Goal: Transaction & Acquisition: Purchase product/service

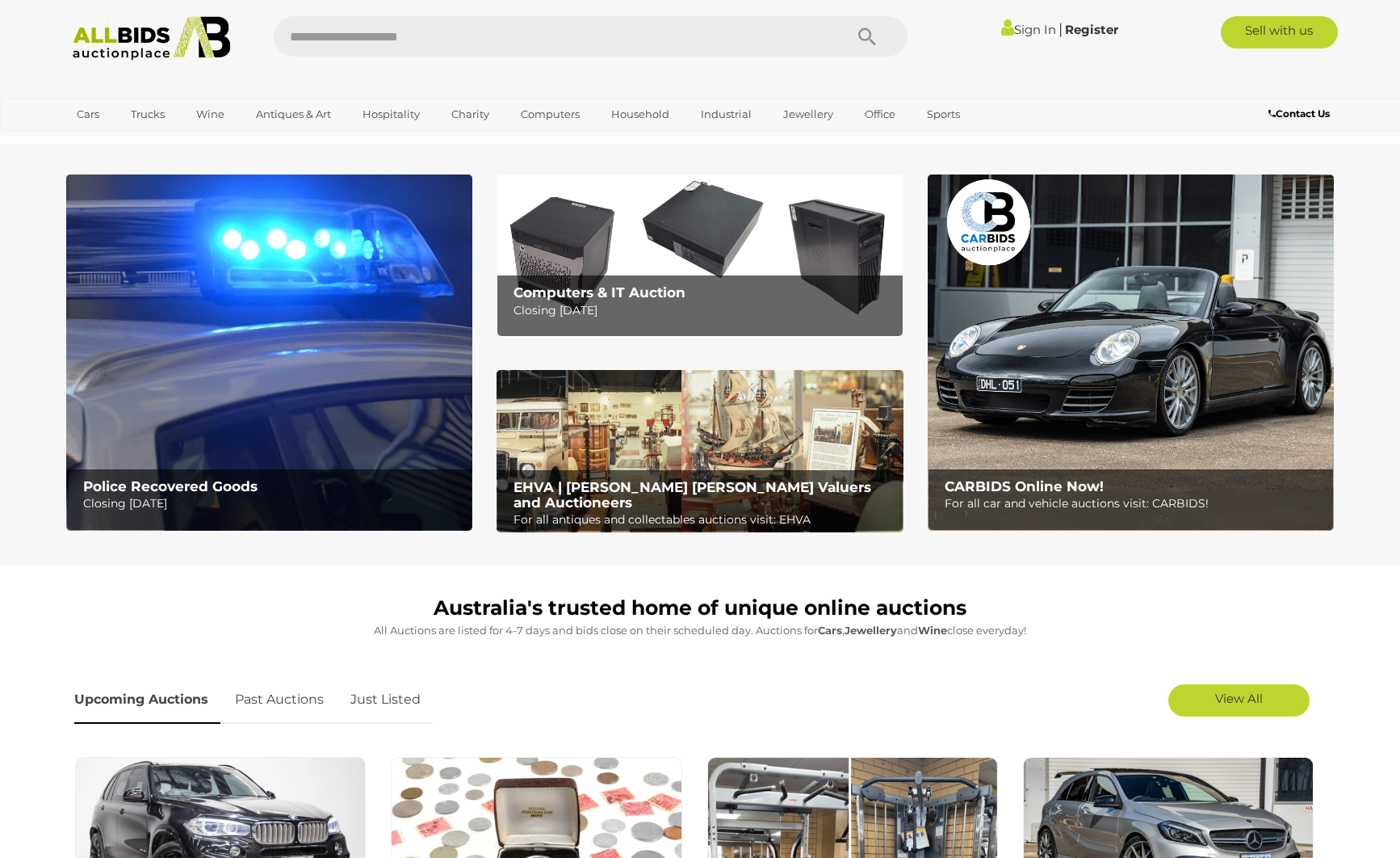
click at [400, 696] on link "Just Listed" at bounding box center [385, 700] width 95 height 48
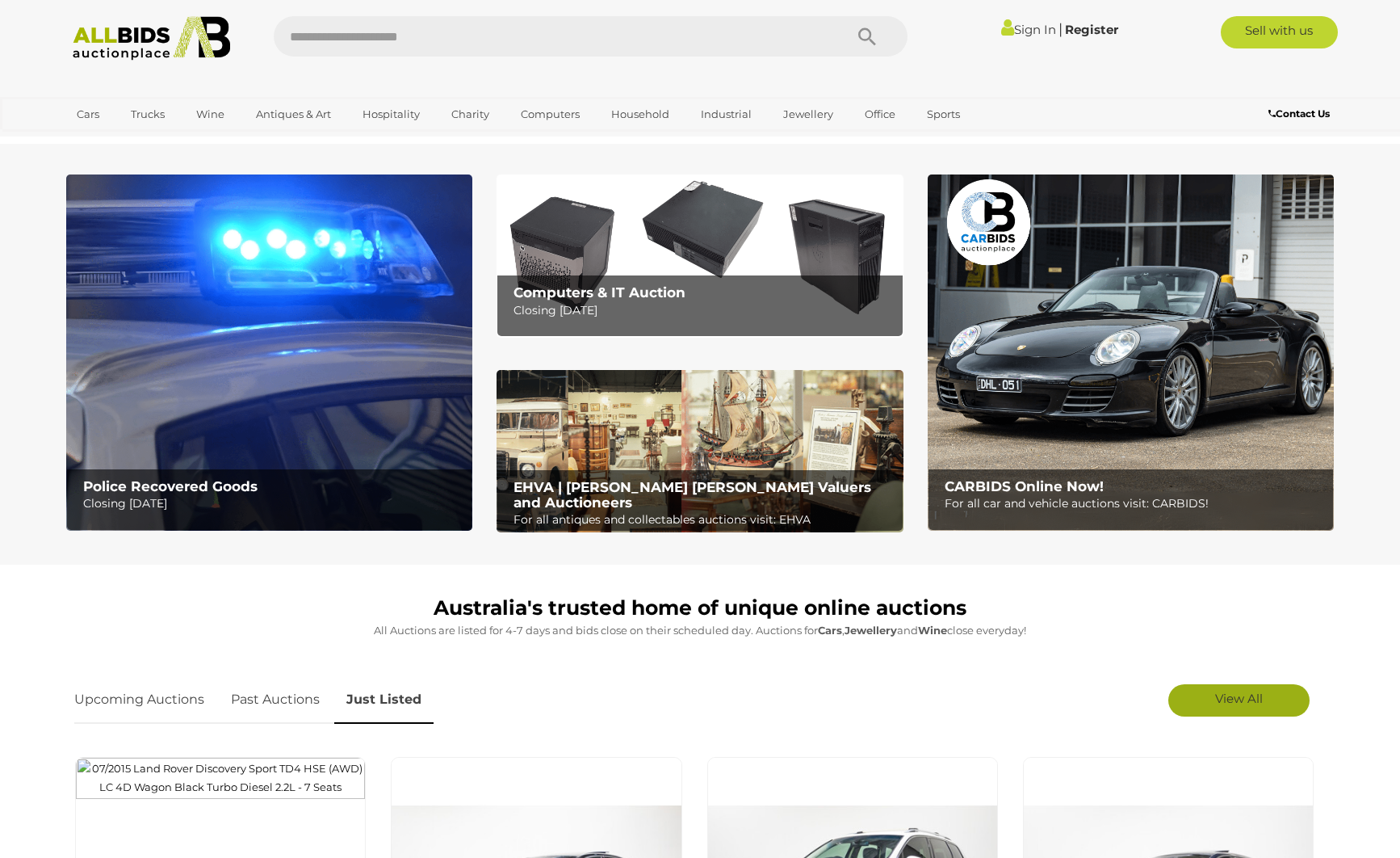
click at [1214, 692] on link "View All" at bounding box center [1239, 700] width 141 height 32
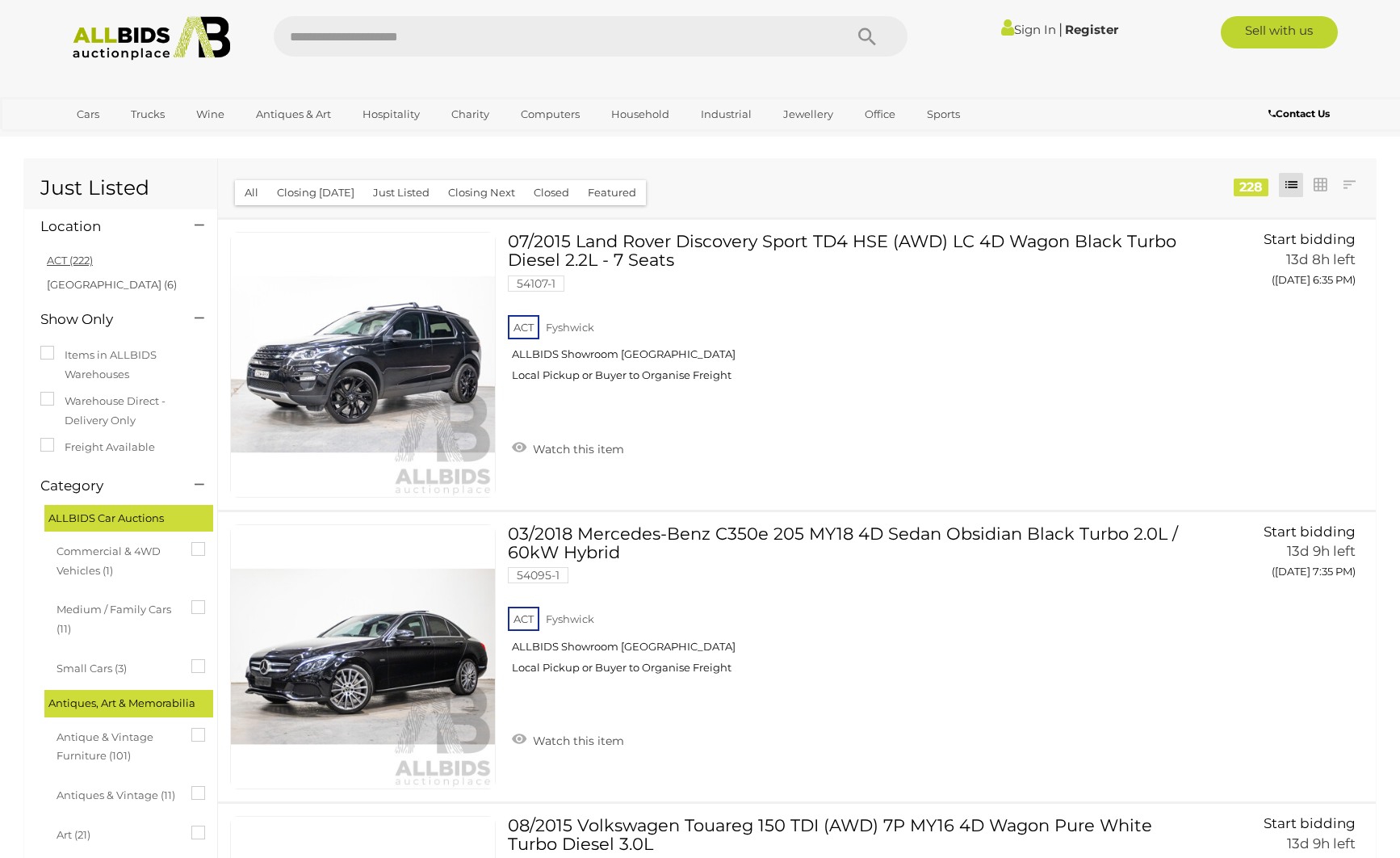
click at [90, 263] on link "ACT (222)" at bounding box center [70, 260] width 46 height 13
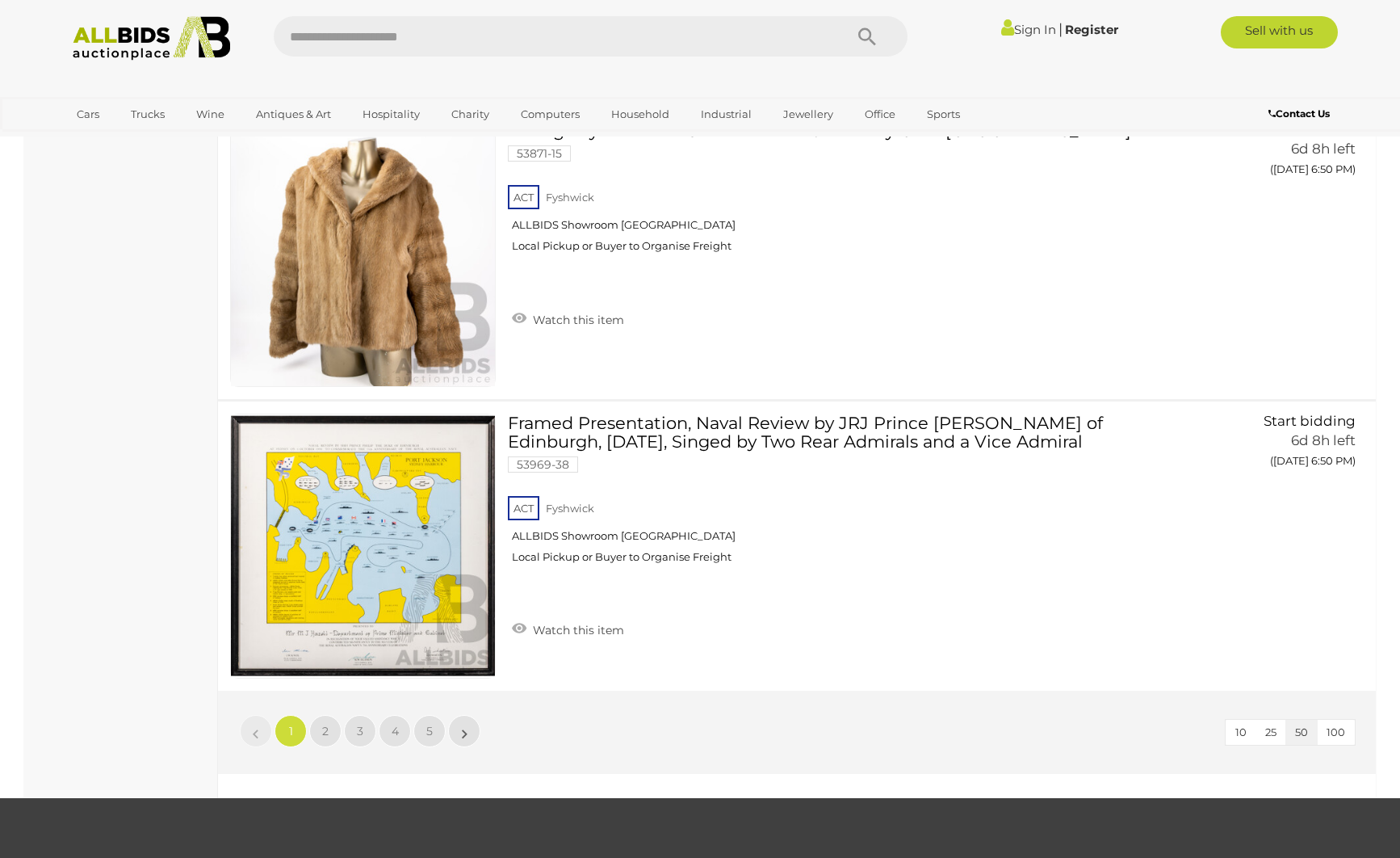
scroll to position [14145, 0]
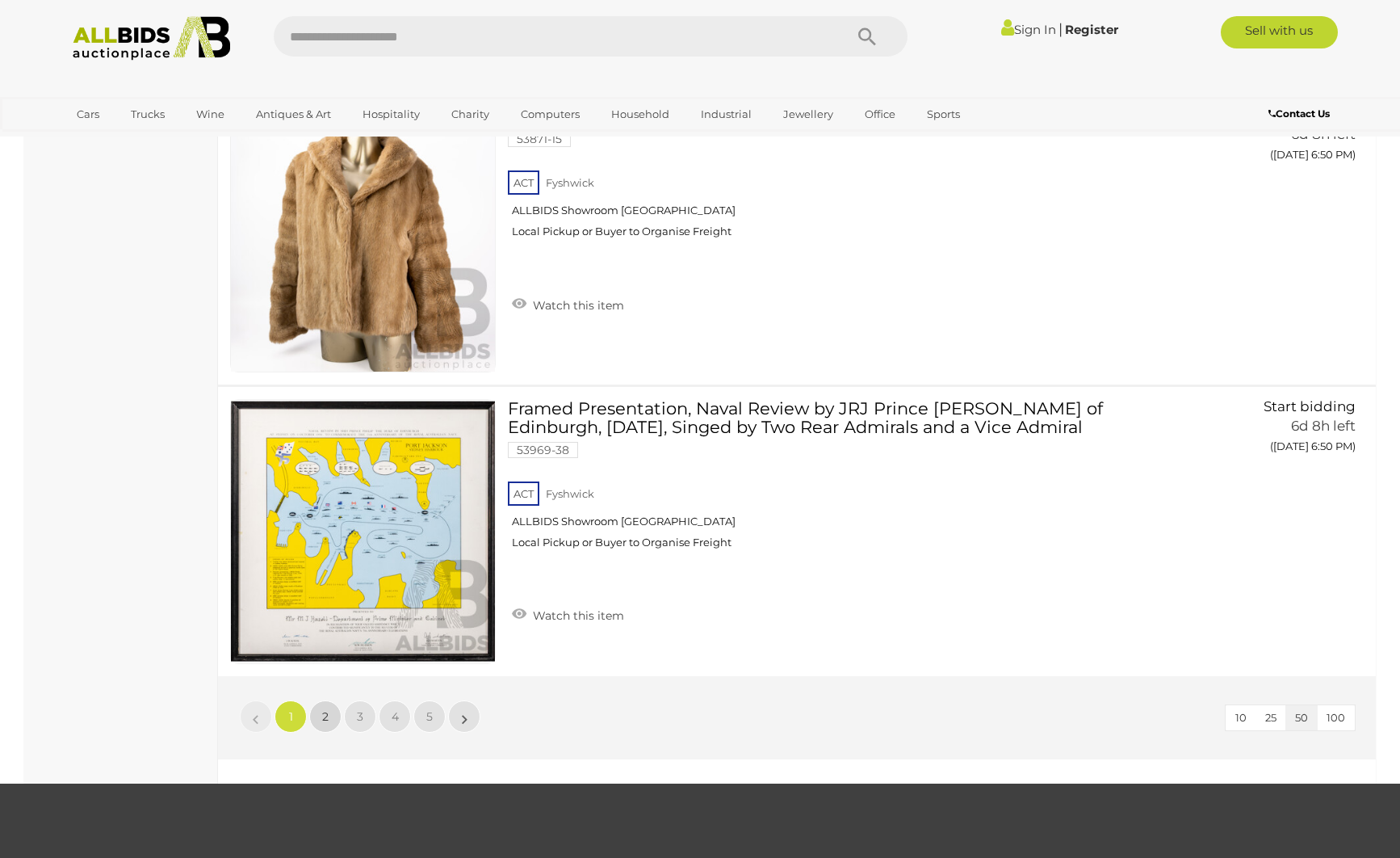
click at [324, 711] on span "2" at bounding box center [325, 717] width 6 height 15
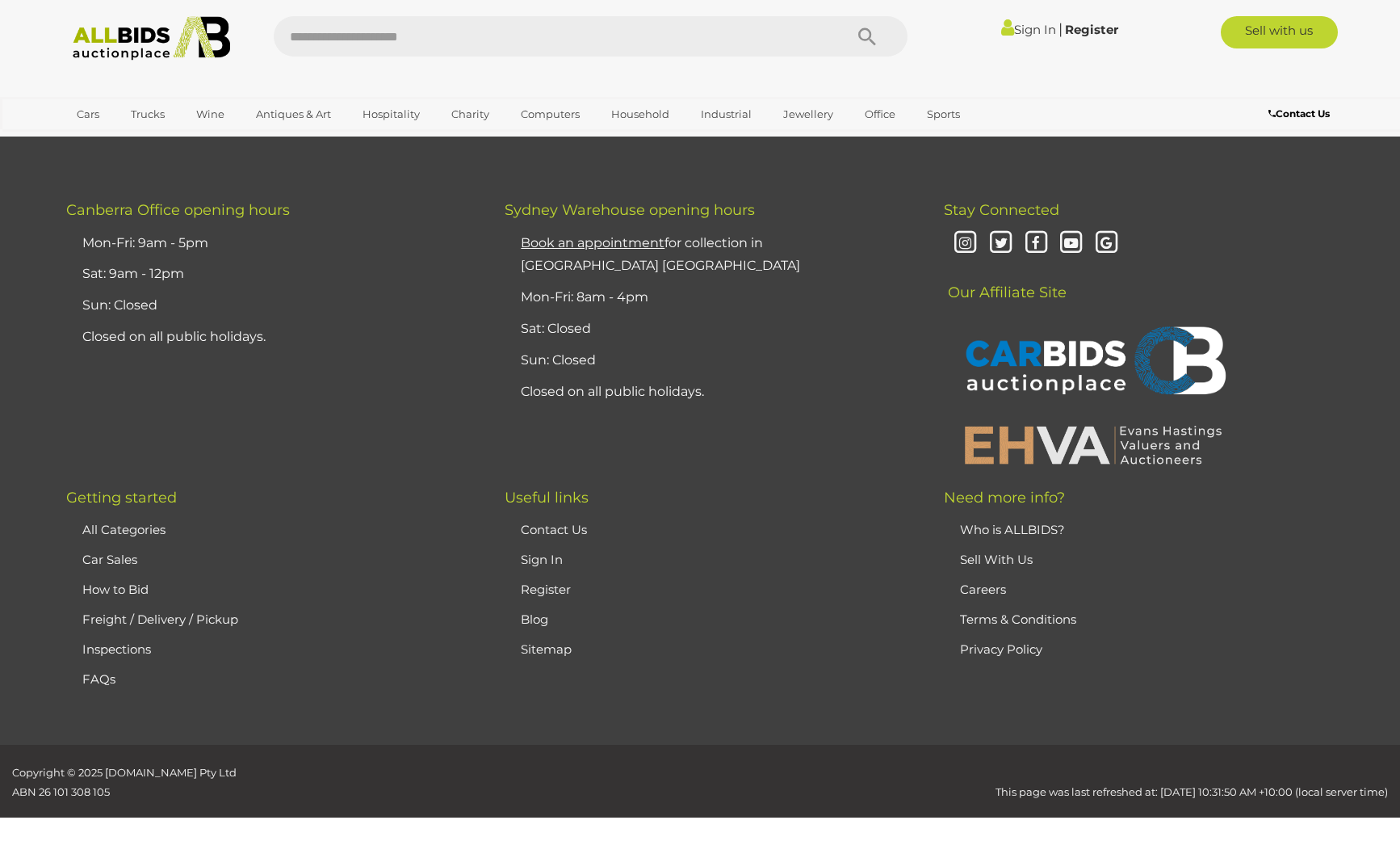
scroll to position [0, 0]
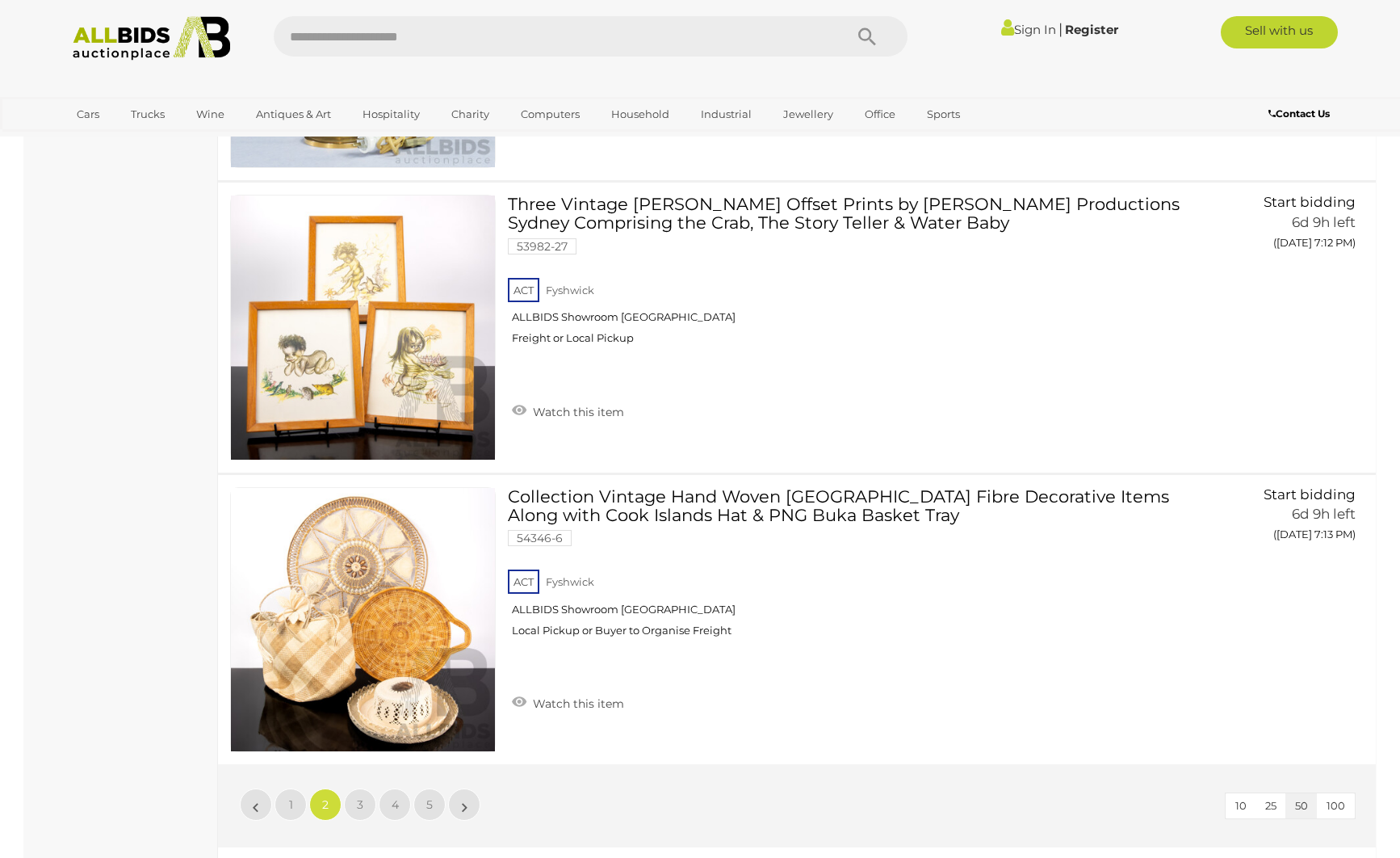
scroll to position [14072, 0]
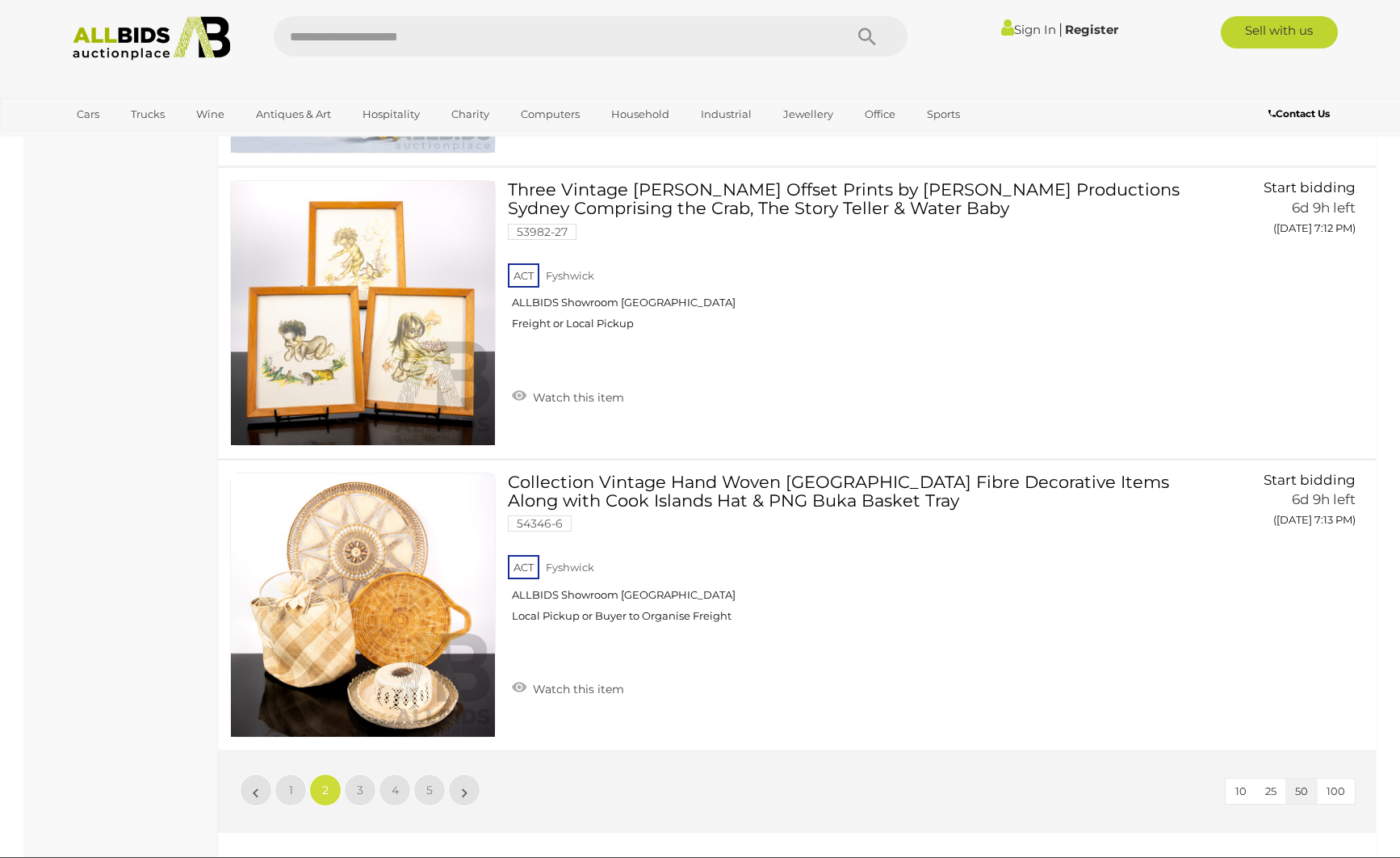
click at [355, 785] on link "3" at bounding box center [359, 790] width 32 height 32
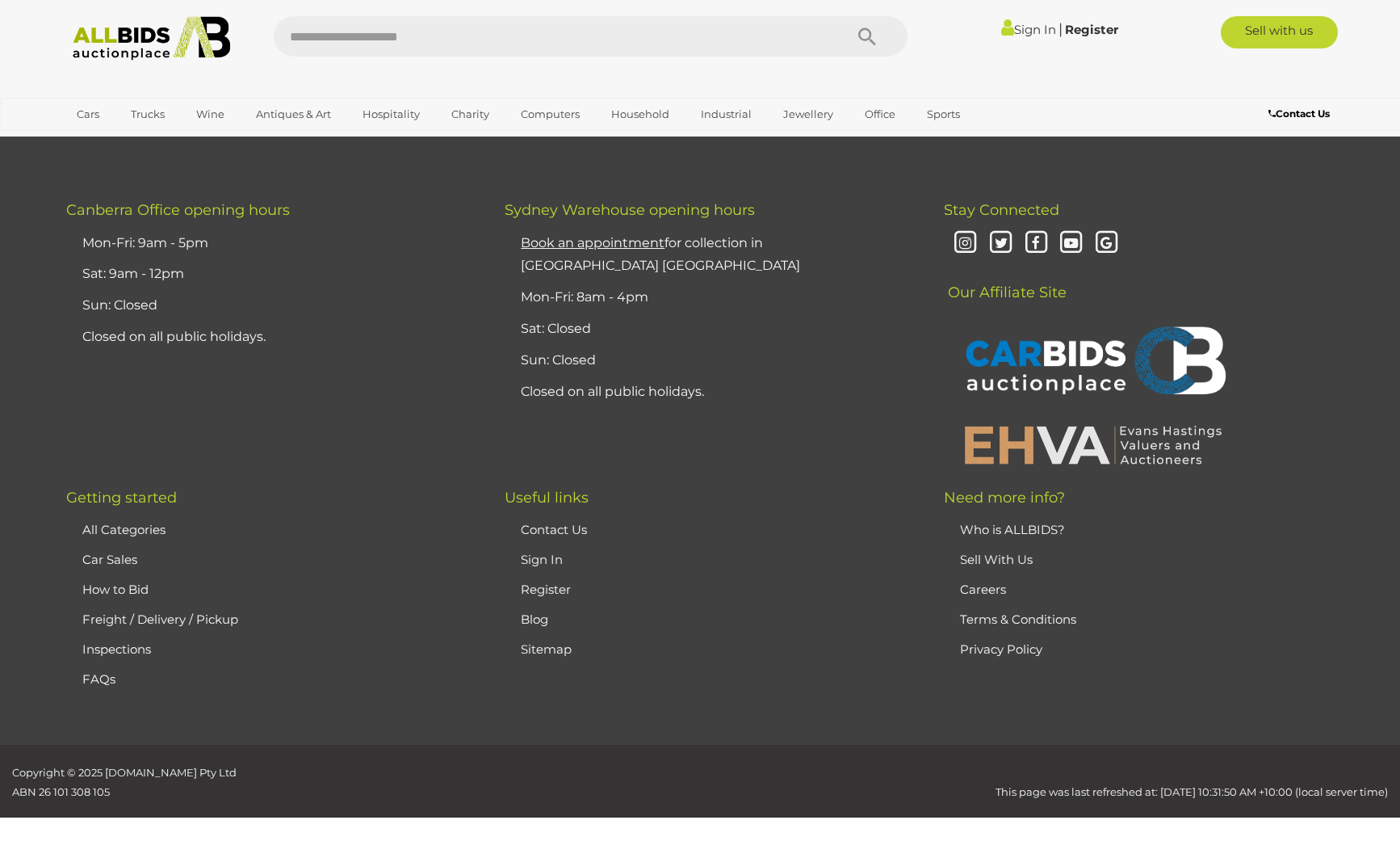
scroll to position [0, 0]
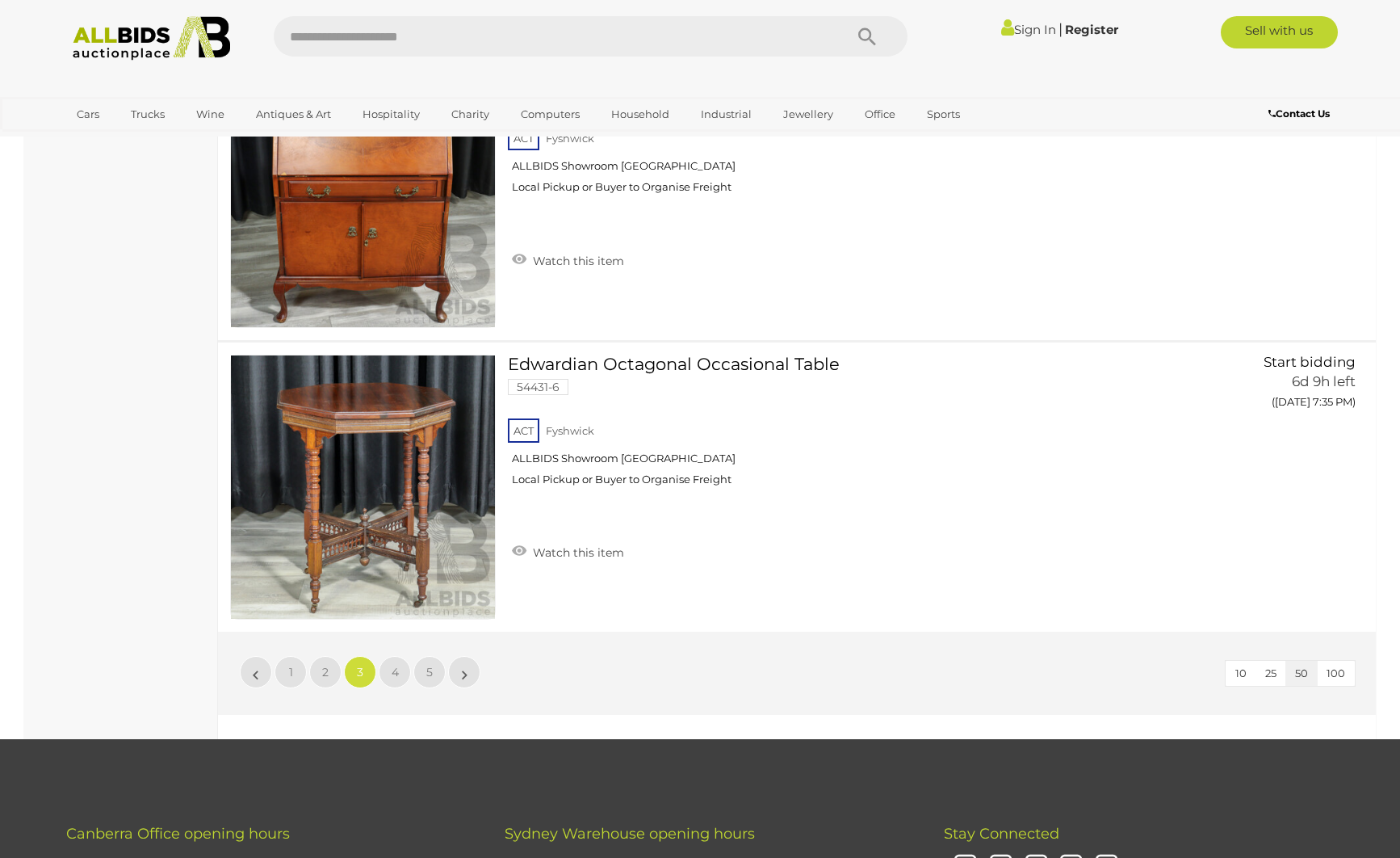
scroll to position [14205, 0]
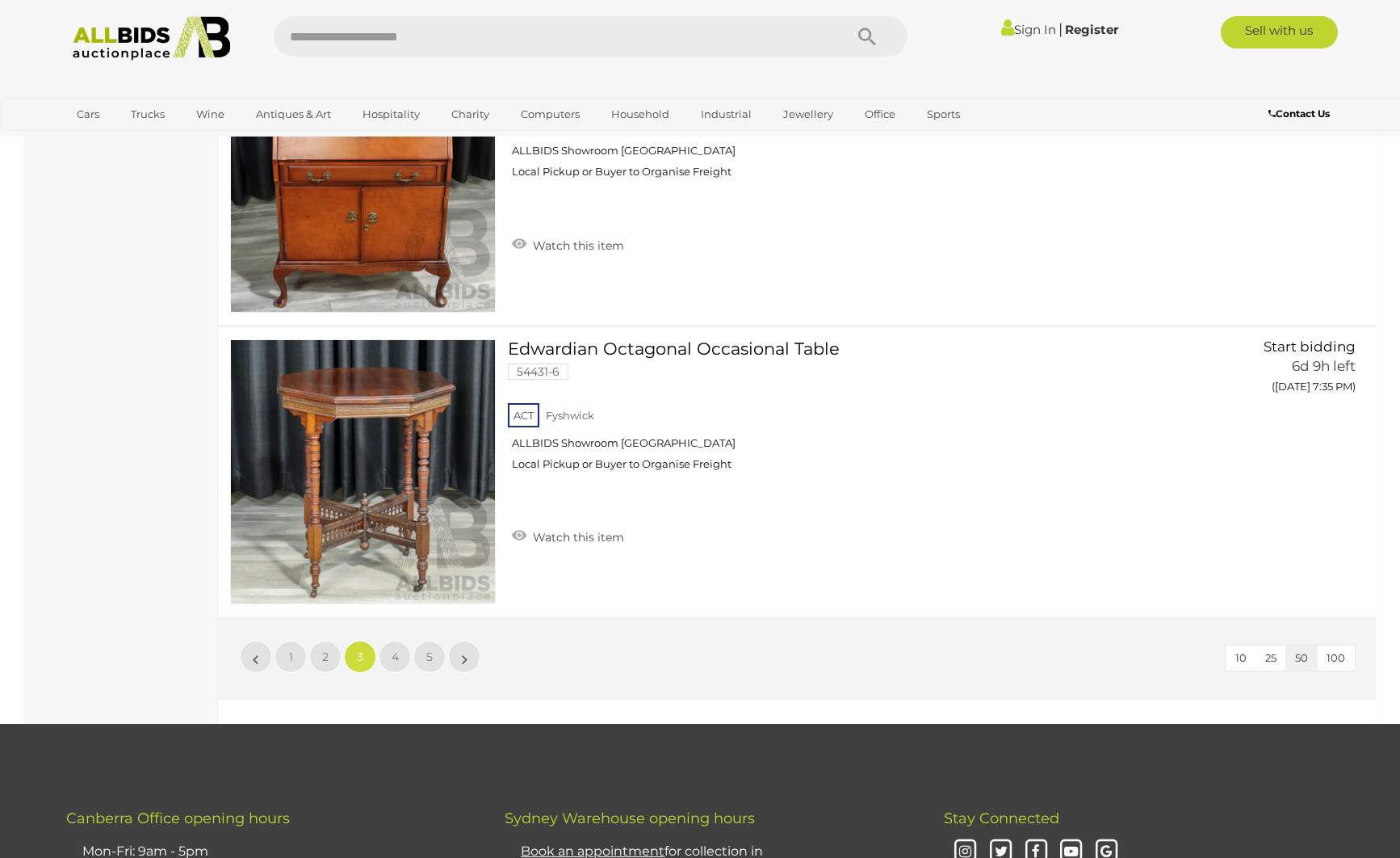
click at [398, 653] on span "4" at bounding box center [395, 657] width 7 height 15
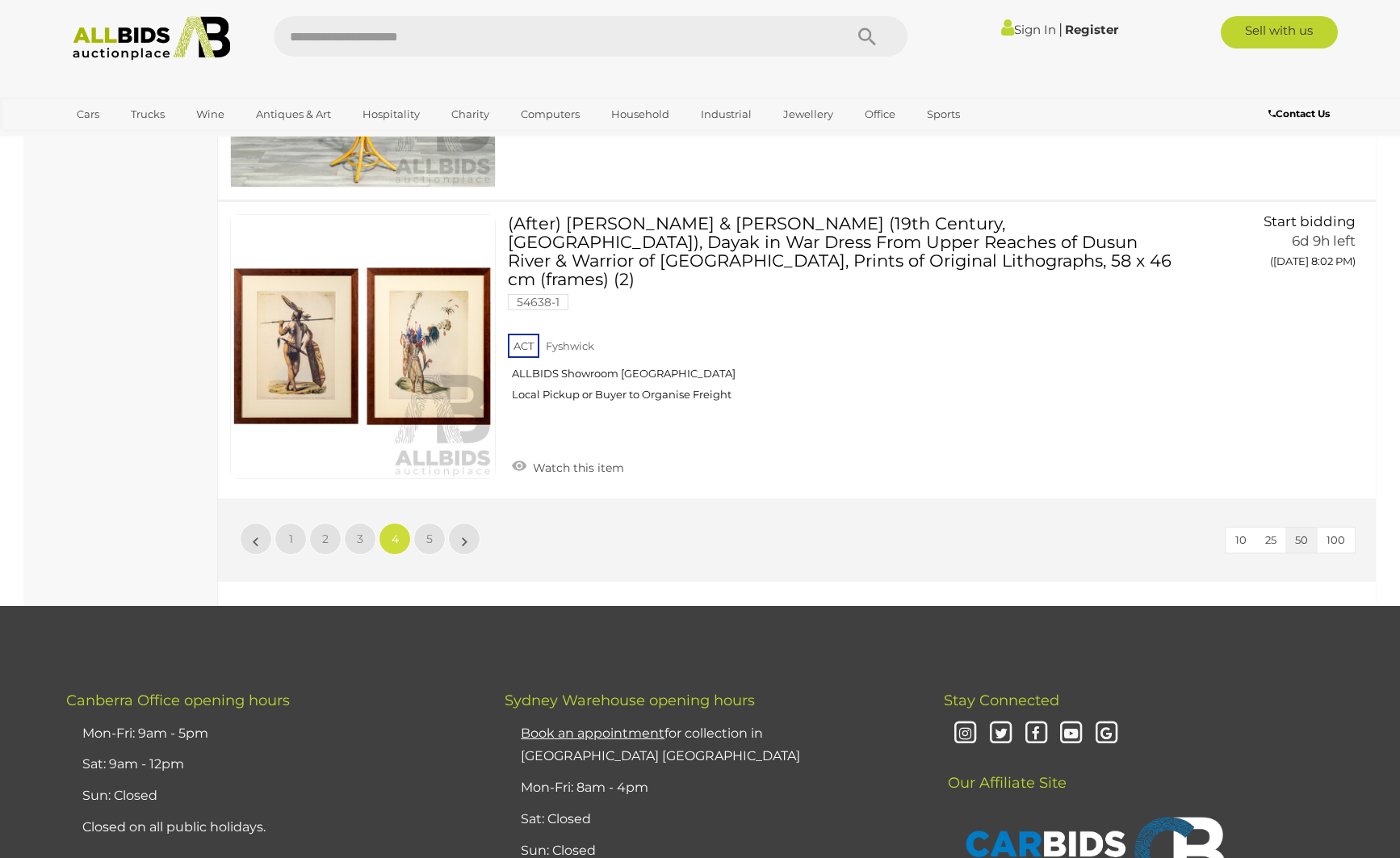
scroll to position [14352, 0]
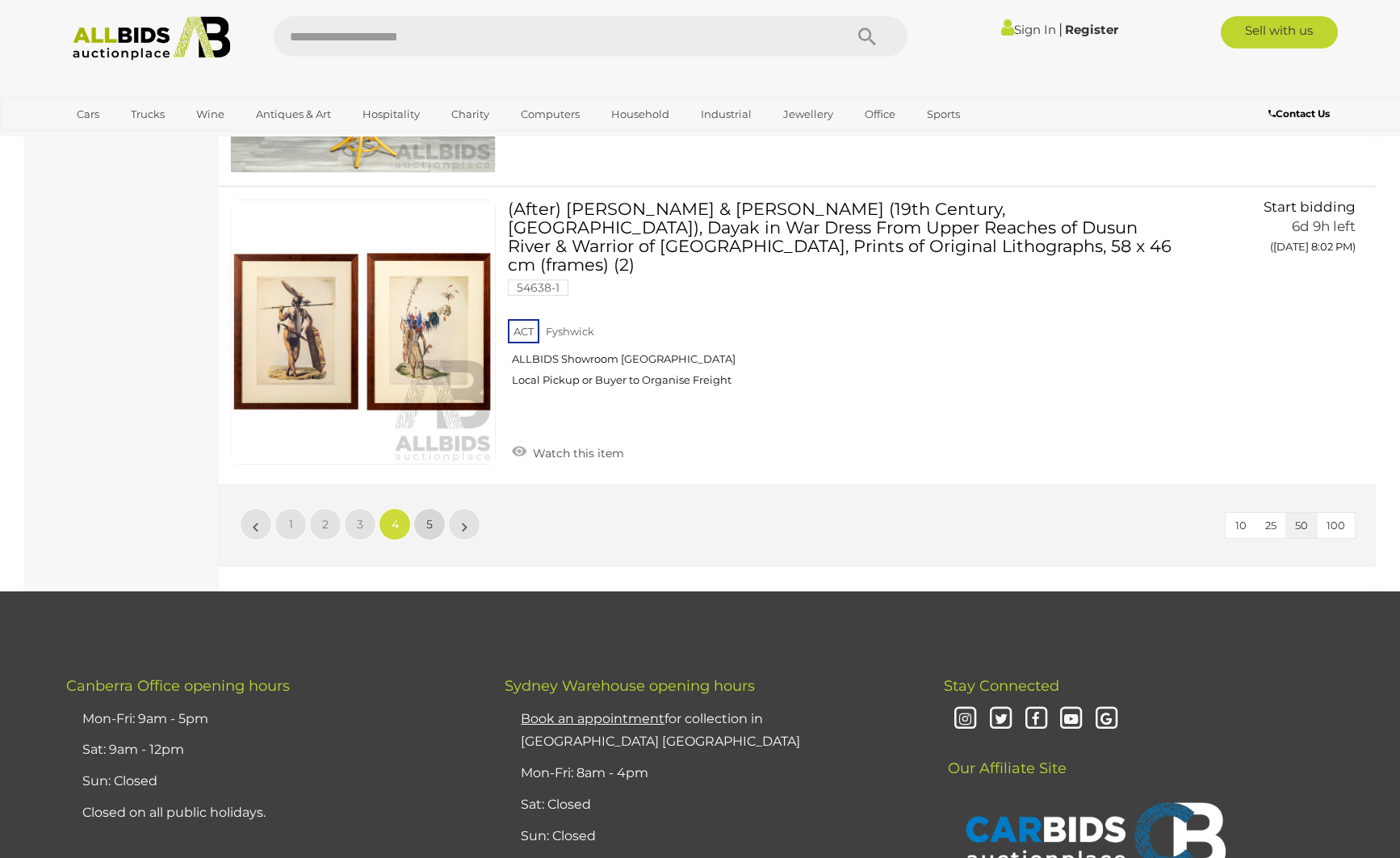
click at [433, 508] on link "5" at bounding box center [429, 523] width 32 height 32
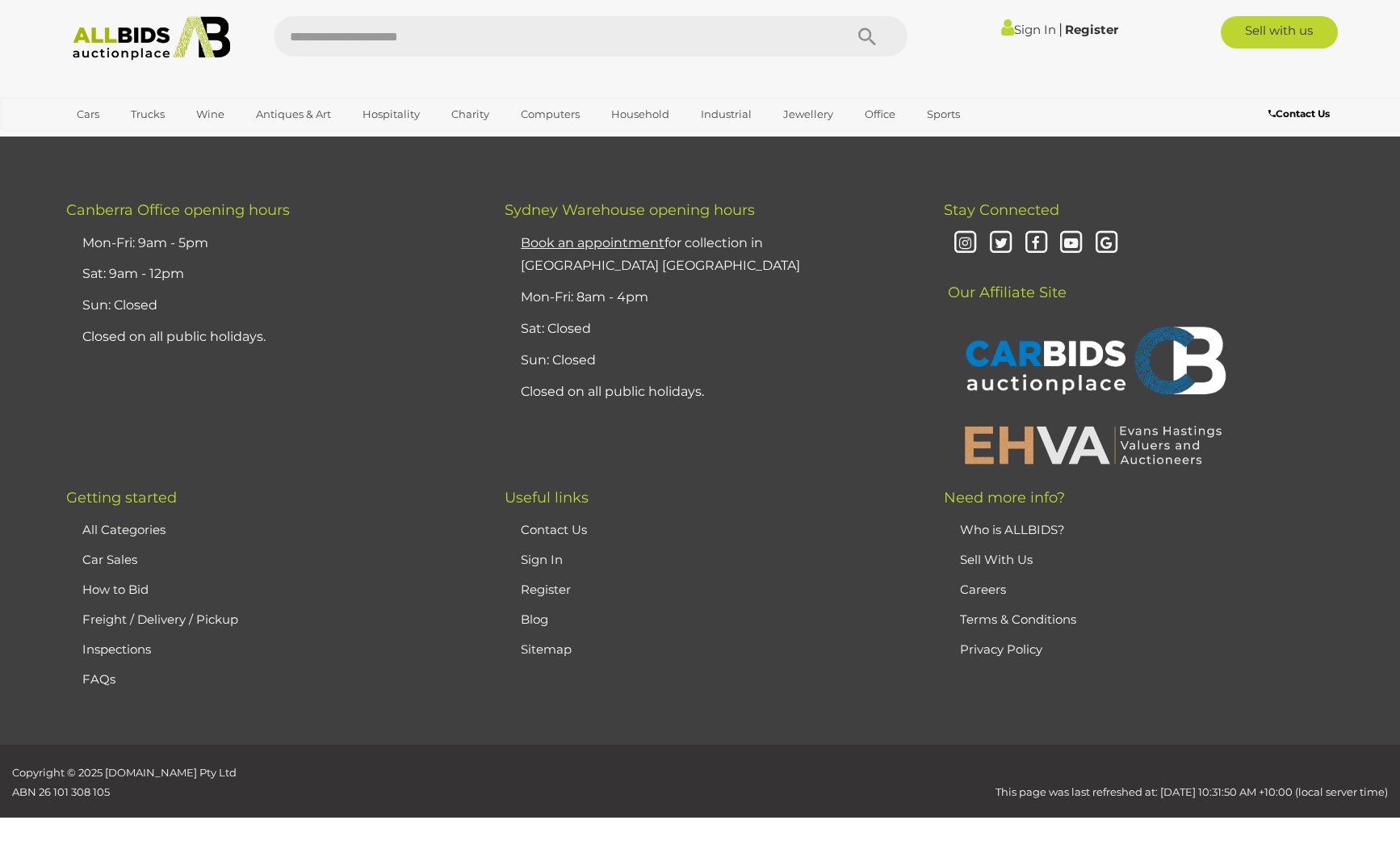
scroll to position [0, 0]
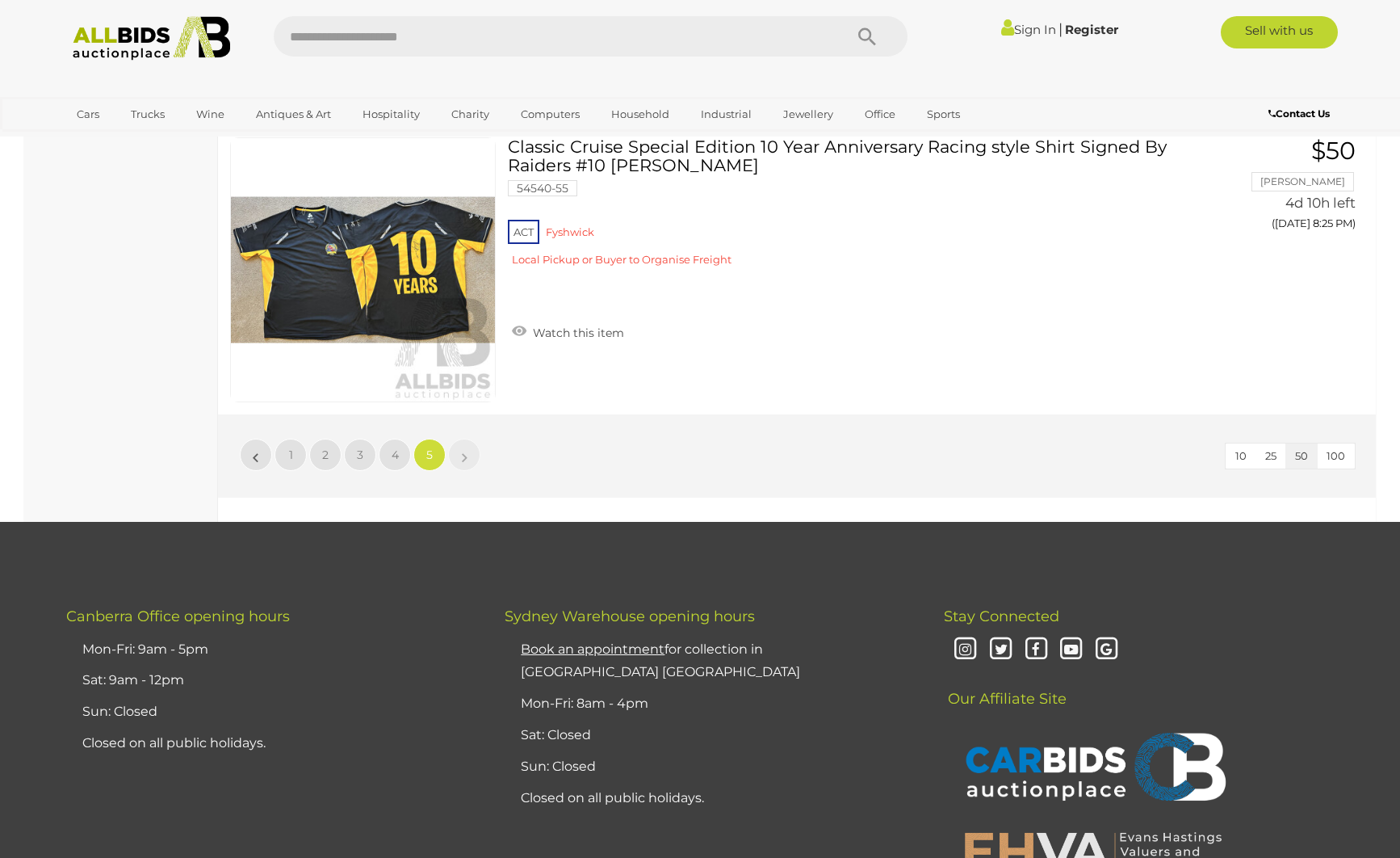
scroll to position [6208, 0]
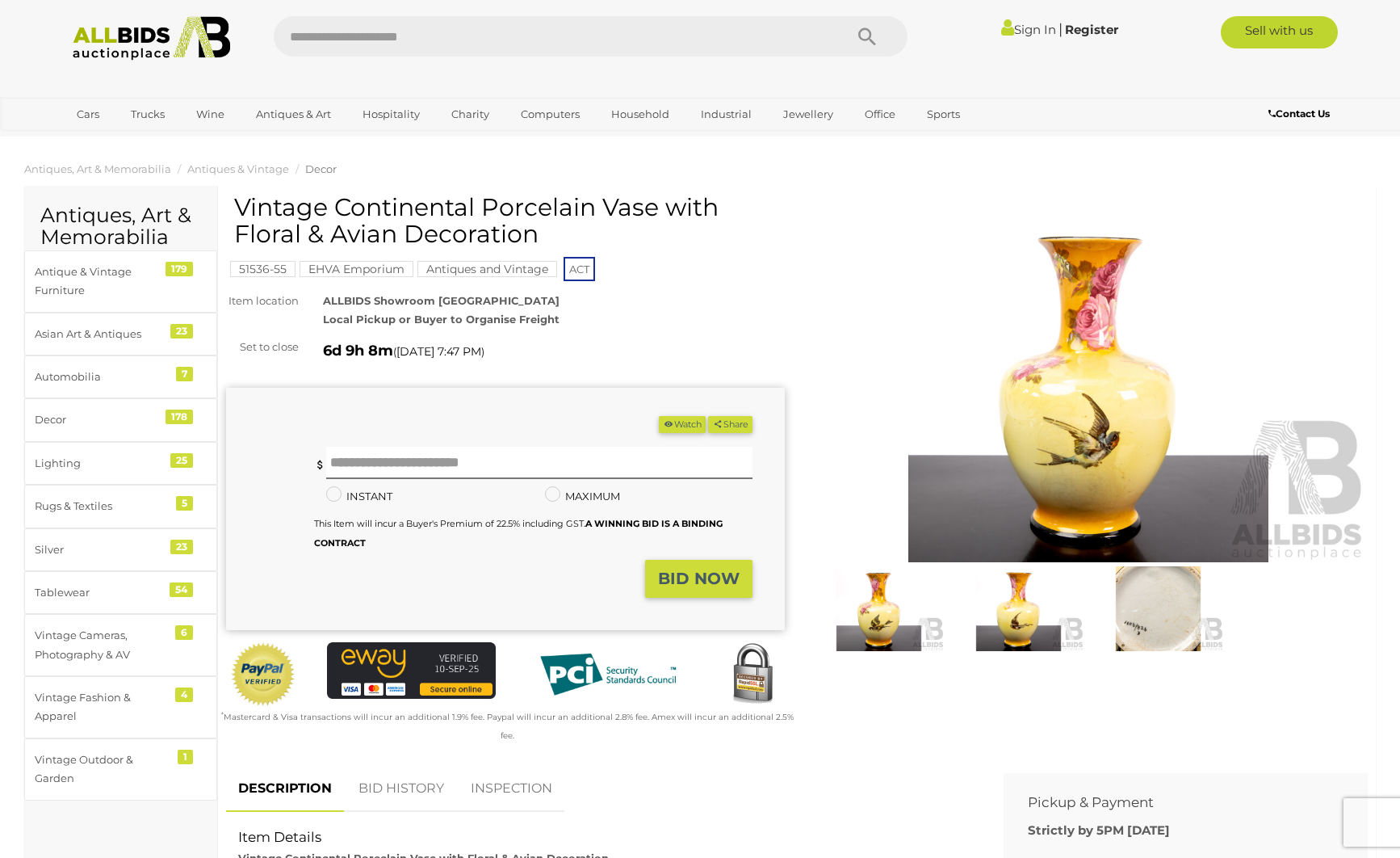
click at [1049, 455] on img at bounding box center [1088, 382] width 559 height 360
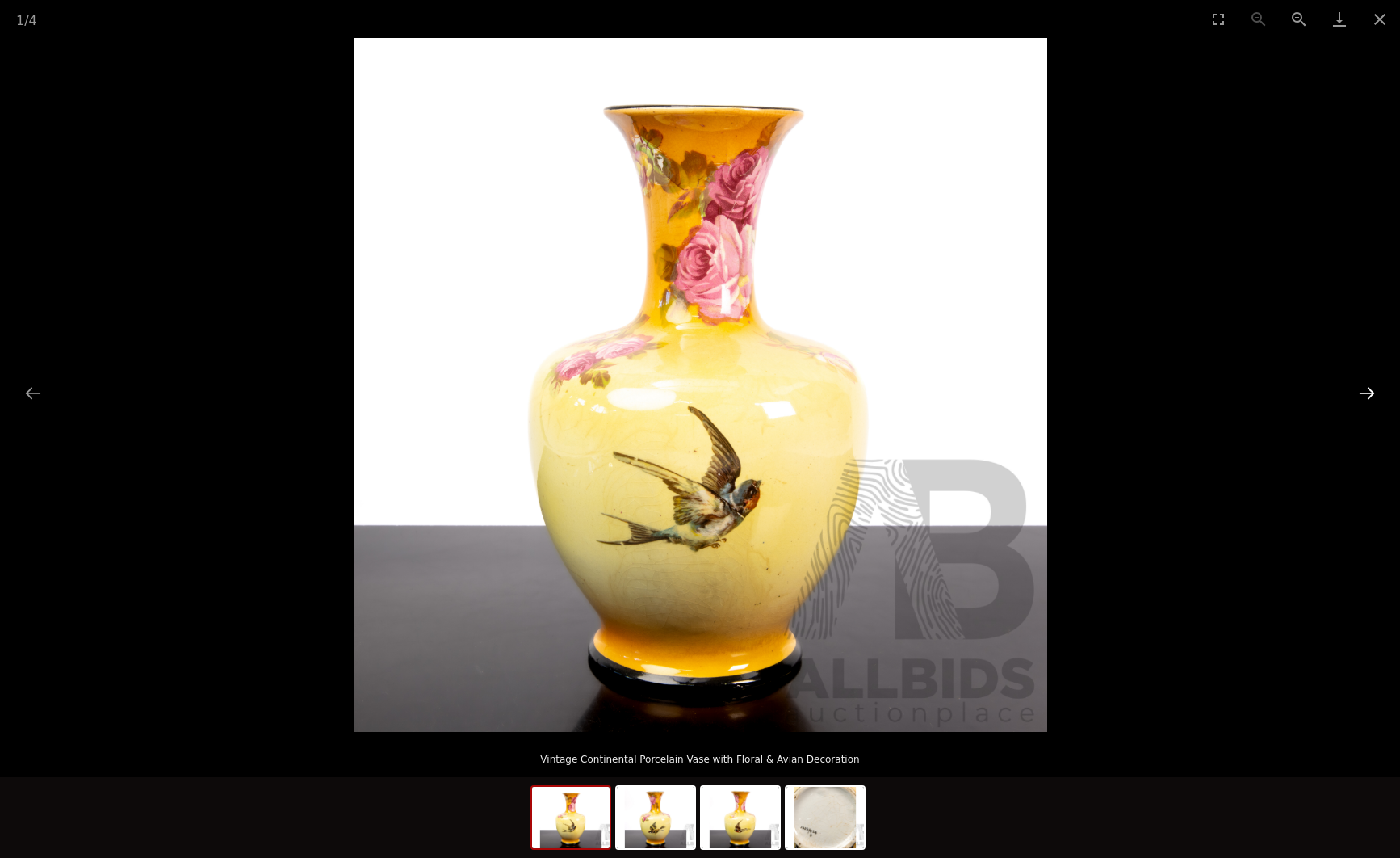
click at [1368, 394] on button "Next slide" at bounding box center [1367, 393] width 34 height 31
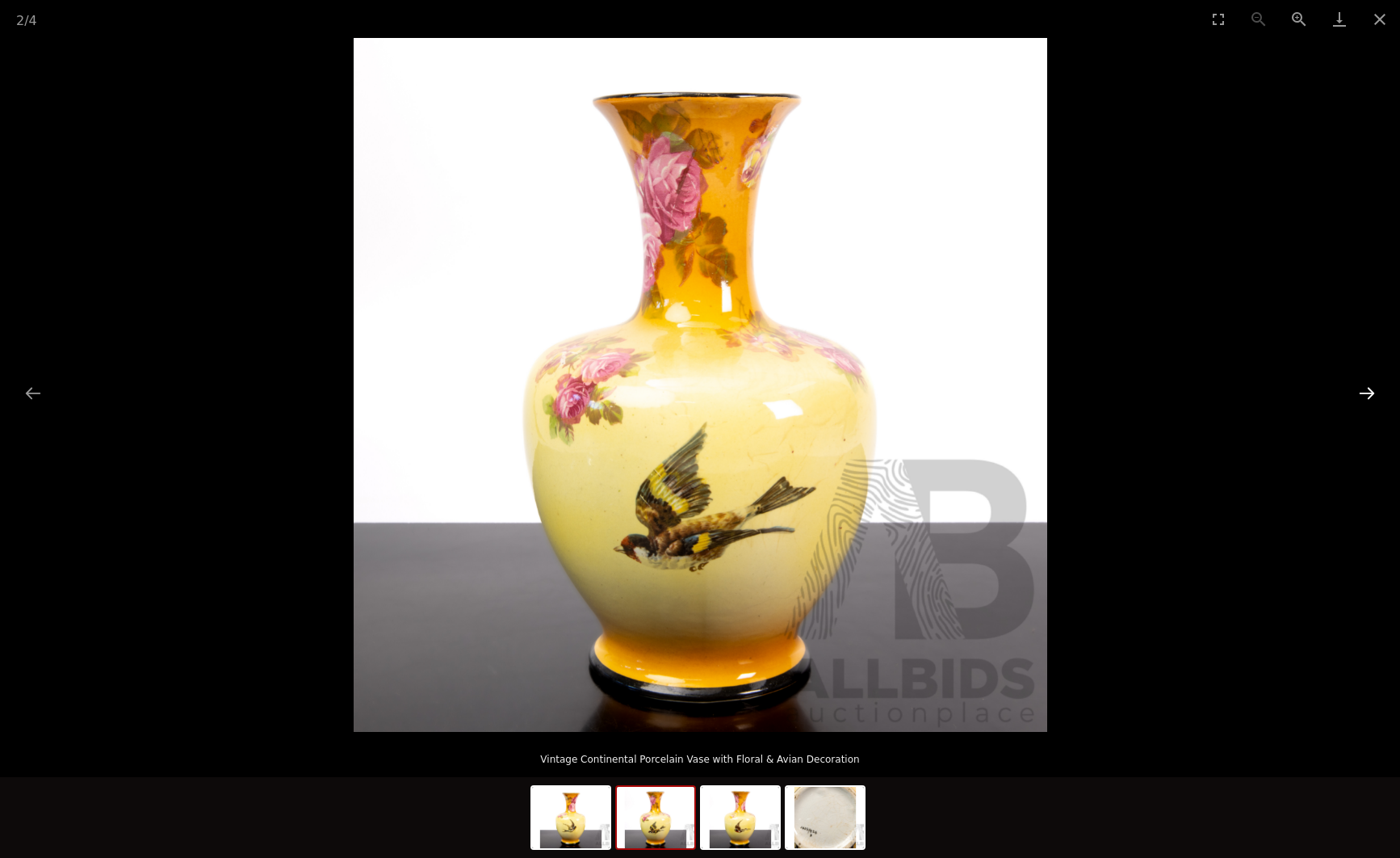
click at [1368, 394] on button "Next slide" at bounding box center [1367, 393] width 34 height 31
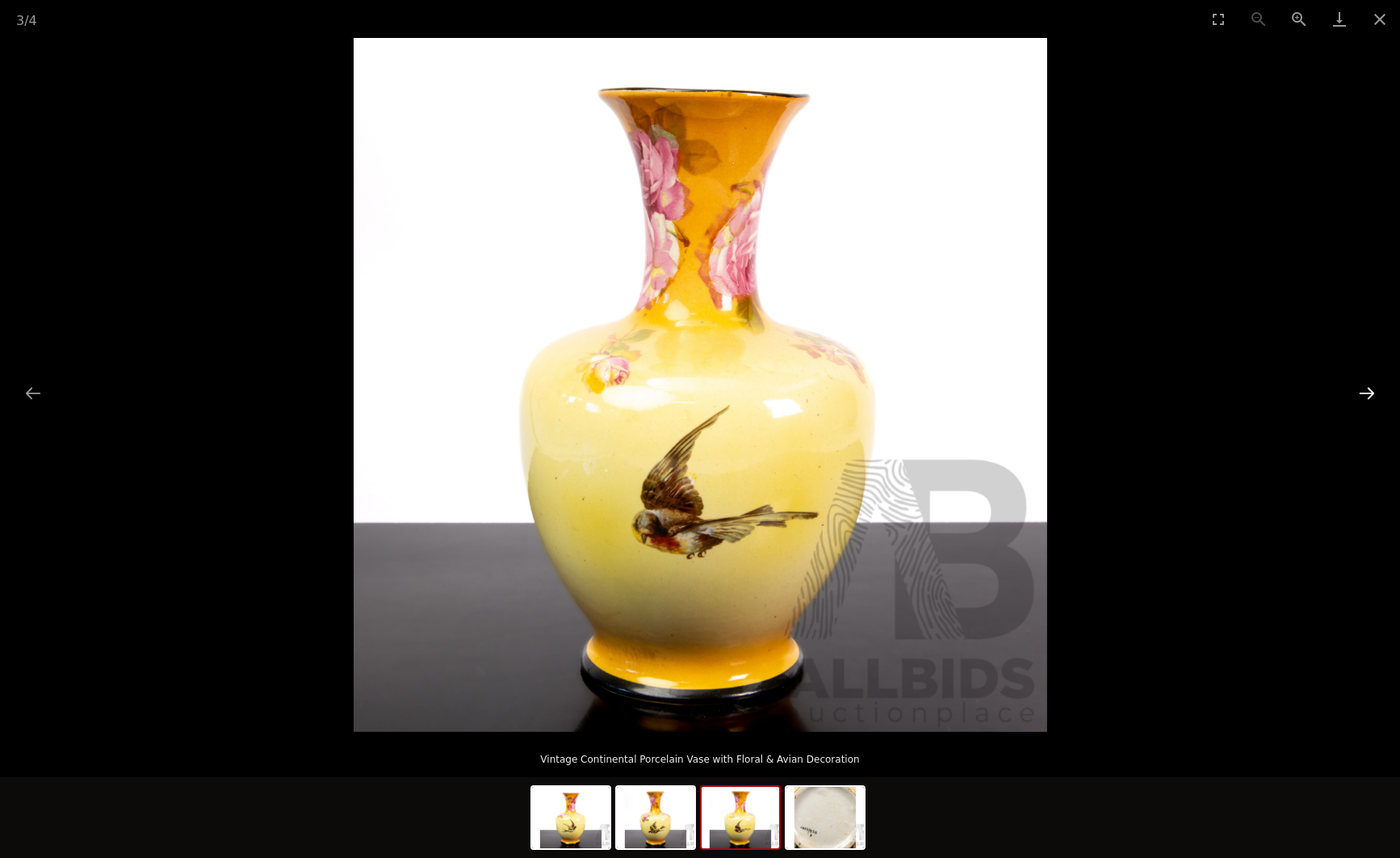
click at [1368, 394] on button "Next slide" at bounding box center [1367, 393] width 34 height 31
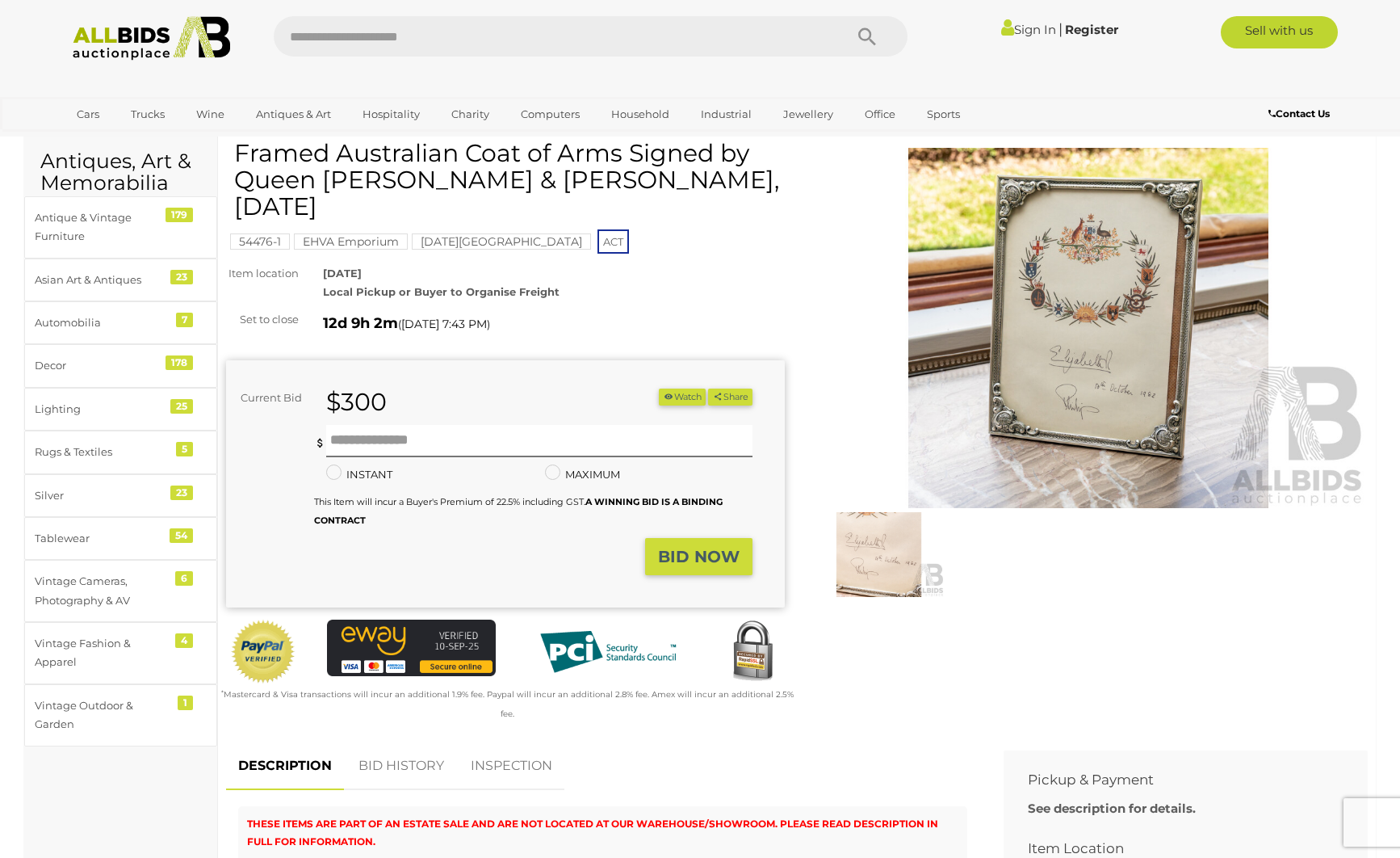
scroll to position [65, 0]
